Goal: Navigation & Orientation: Go to known website

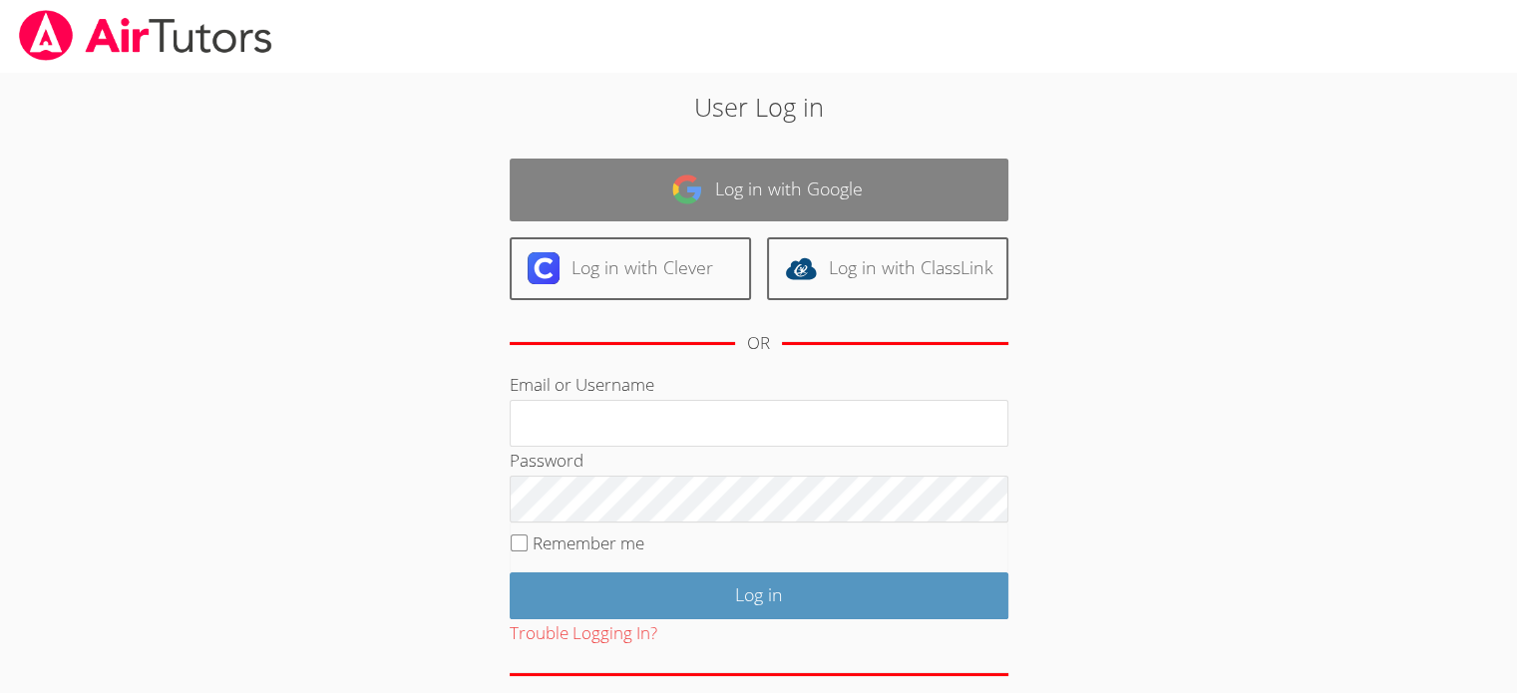
click at [696, 192] on img at bounding box center [687, 190] width 32 height 32
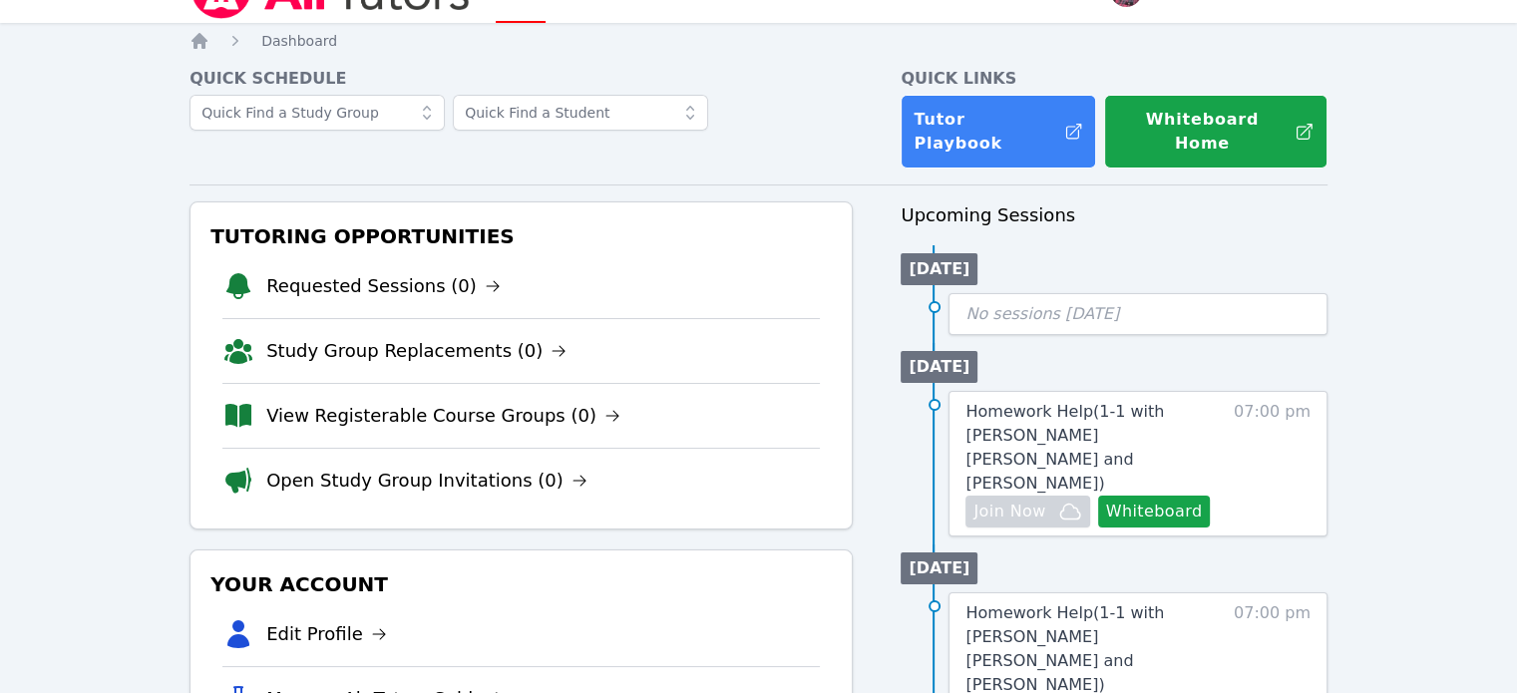
scroll to position [16, 0]
